Goal: Task Accomplishment & Management: Use online tool/utility

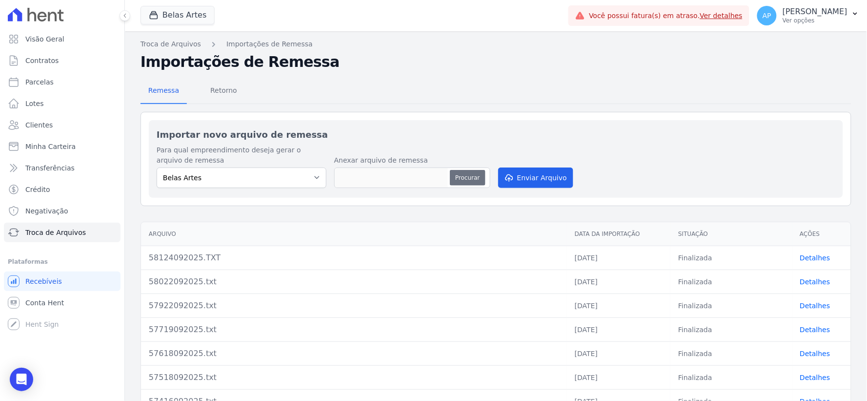
click at [470, 175] on button "Procurar" at bounding box center [467, 178] width 35 height 16
type input "58224092025.txt"
click at [529, 174] on button "Enviar Arquivo" at bounding box center [535, 177] width 75 height 20
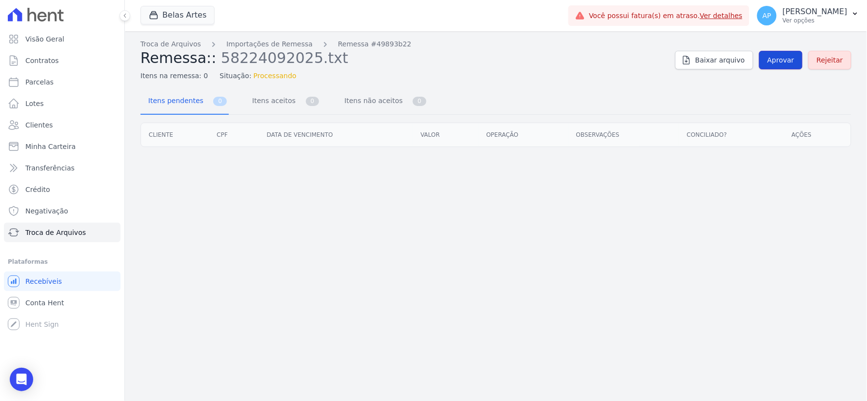
click at [783, 60] on span "Aprovar" at bounding box center [781, 60] width 27 height 10
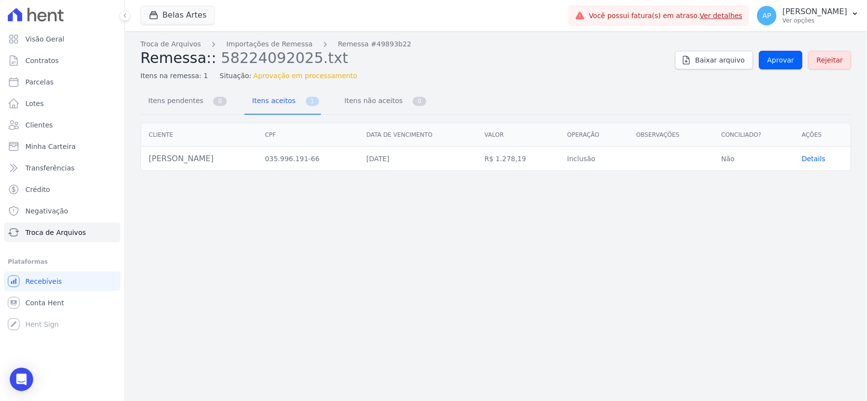
click at [783, 60] on span "Aprovar" at bounding box center [781, 60] width 27 height 10
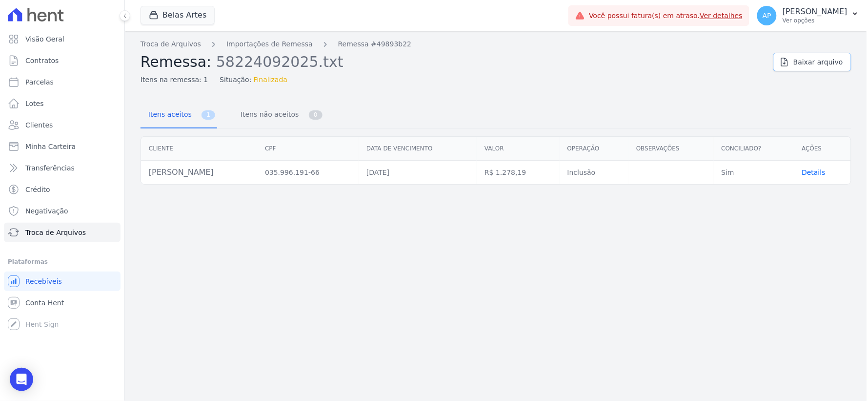
click at [783, 60] on link "Baixar arquivo" at bounding box center [812, 62] width 78 height 19
click at [501, 91] on div "Troca de Arquivos Importações de Remessa Remessa #49893b22 Remessa: 58224092025…" at bounding box center [496, 215] width 742 height 369
click at [34, 79] on span "Parcelas" at bounding box center [39, 82] width 28 height 10
select select
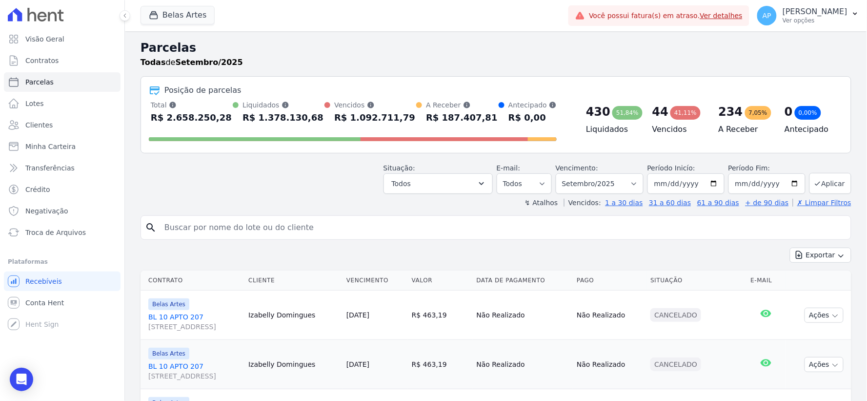
click at [245, 232] on input "search" at bounding box center [503, 228] width 689 height 20
paste input "[PERSON_NAME]"
type input "[PERSON_NAME]"
select select
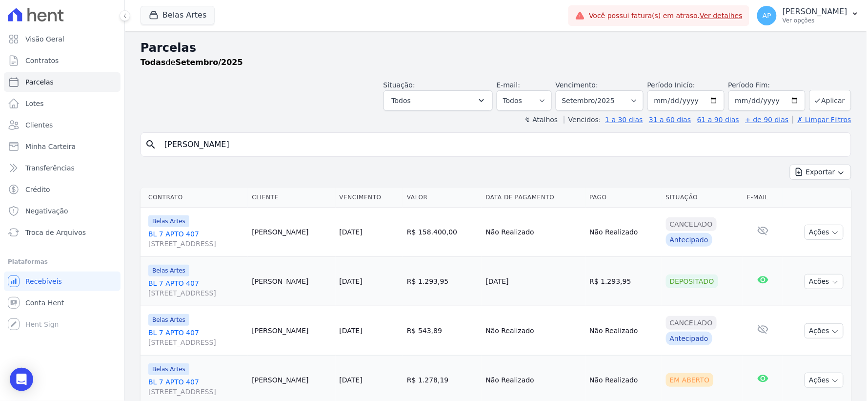
scroll to position [83, 0]
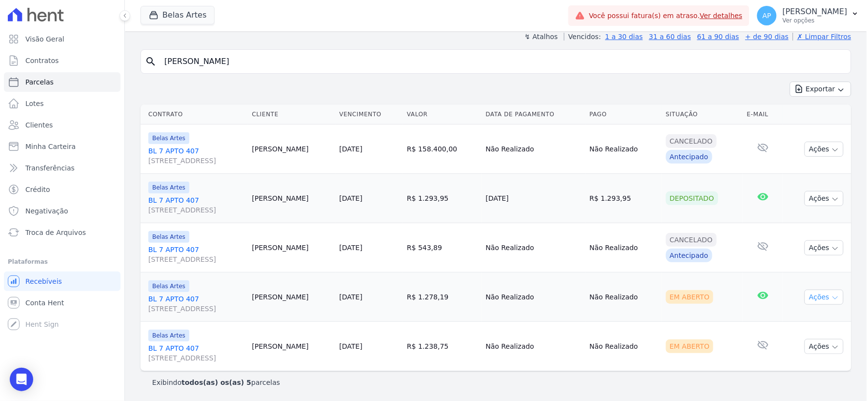
click at [807, 296] on button "Ações" at bounding box center [824, 296] width 39 height 15
click at [793, 316] on link "Ver boleto" at bounding box center [820, 319] width 94 height 18
